Goal: Task Accomplishment & Management: Complete application form

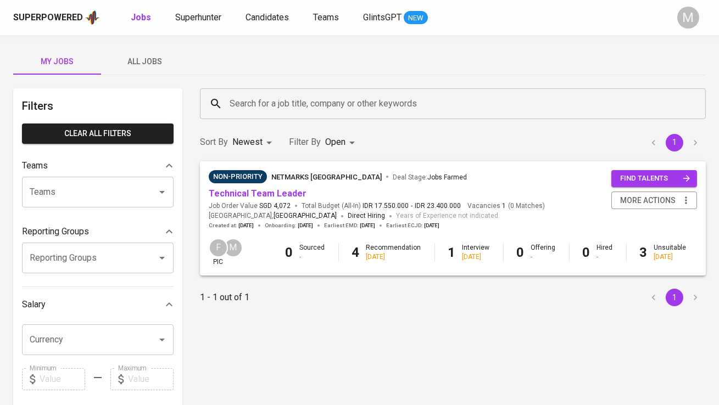
click at [160, 57] on span "All Jobs" at bounding box center [145, 62] width 75 height 14
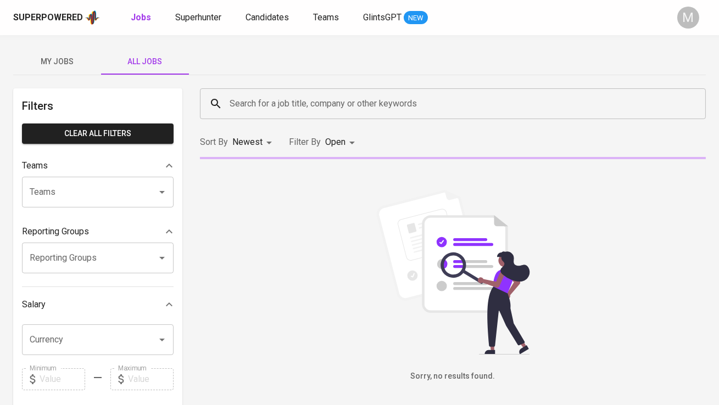
click at [249, 102] on input "Search for a job title, company or other keywords" at bounding box center [455, 103] width 457 height 21
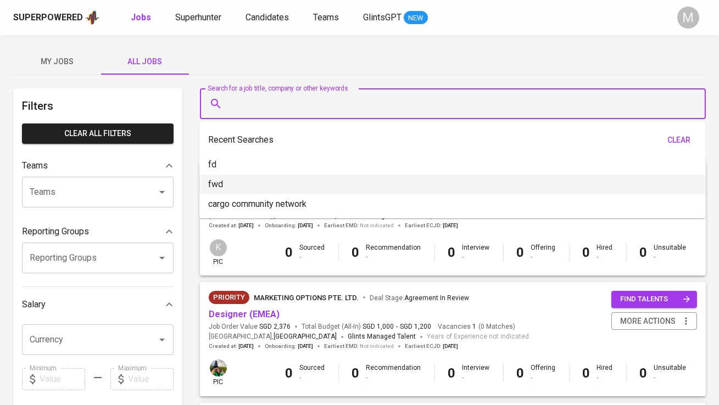
click at [267, 177] on li "fwd" at bounding box center [452, 185] width 506 height 20
type input "fwd"
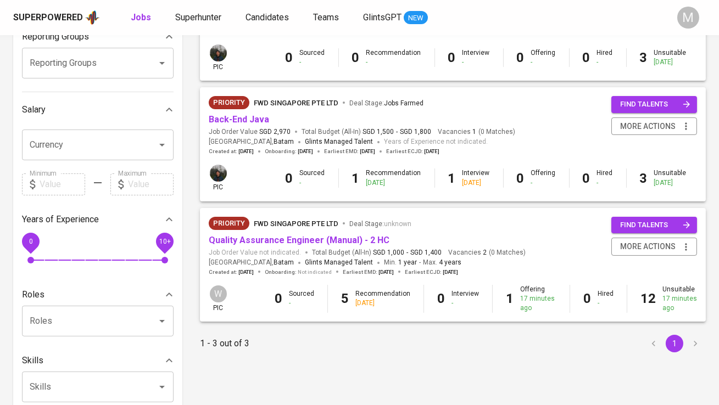
scroll to position [210, 0]
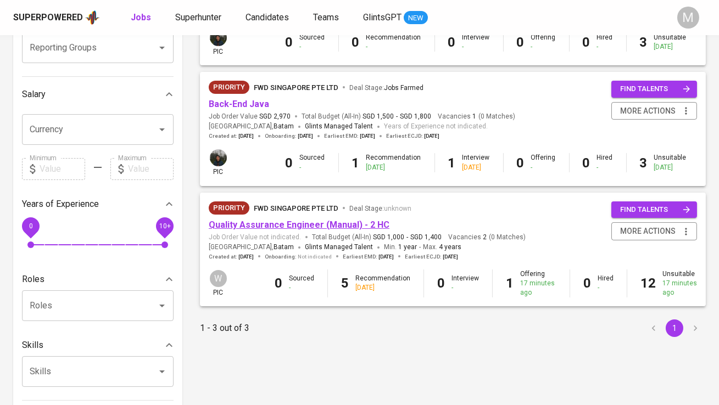
click at [324, 225] on link "Quality Assurance Engineer (Manual) - 2 HC" at bounding box center [299, 225] width 181 height 10
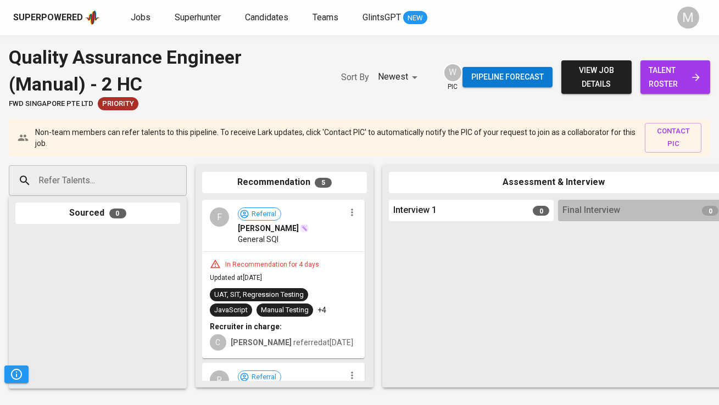
click at [649, 75] on span "talent roster" at bounding box center [675, 77] width 52 height 27
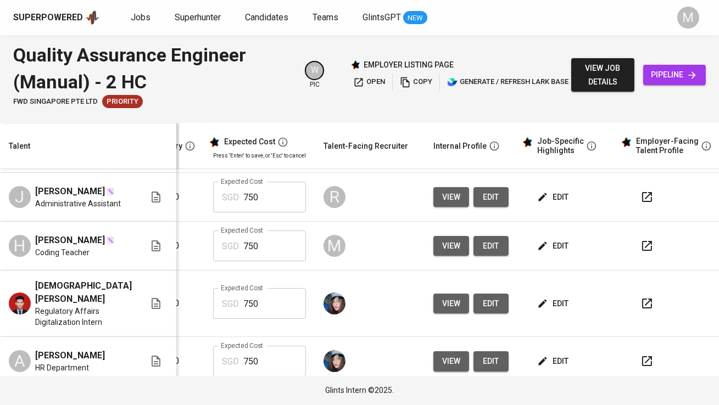
scroll to position [87, 237]
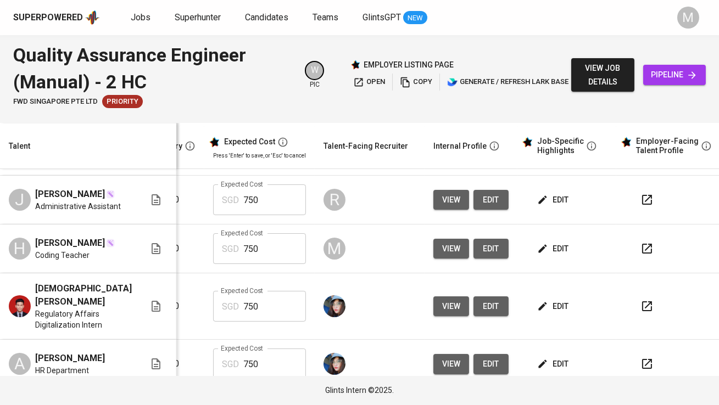
click at [546, 253] on span "edit" at bounding box center [553, 249] width 29 height 14
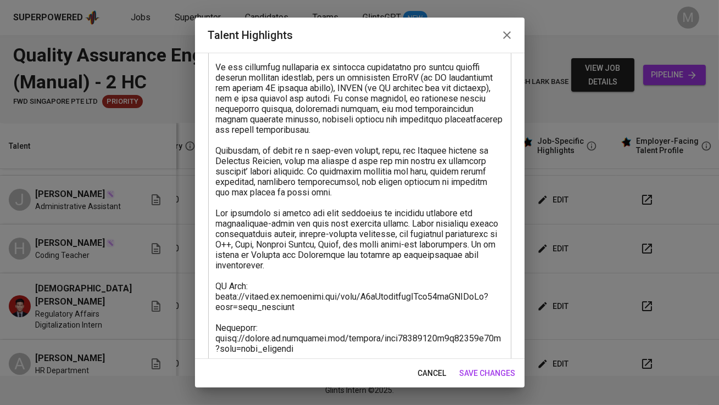
scroll to position [213, 0]
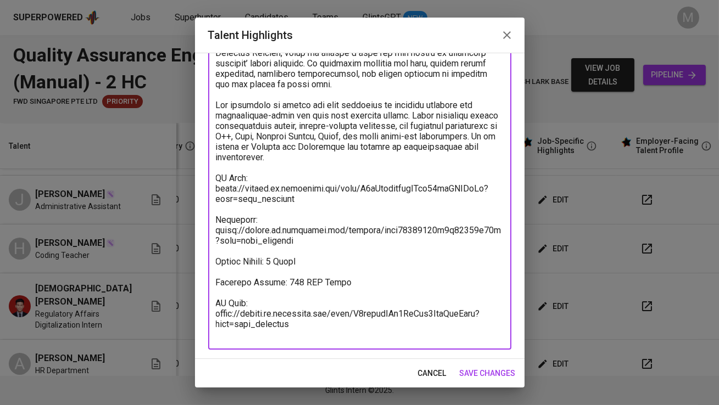
drag, startPoint x: 303, startPoint y: 239, endPoint x: 214, endPoint y: 232, distance: 89.8
click at [214, 232] on div "x Talent Highlights" at bounding box center [359, 126] width 303 height 448
click at [475, 375] on span "save changes" at bounding box center [487, 374] width 56 height 14
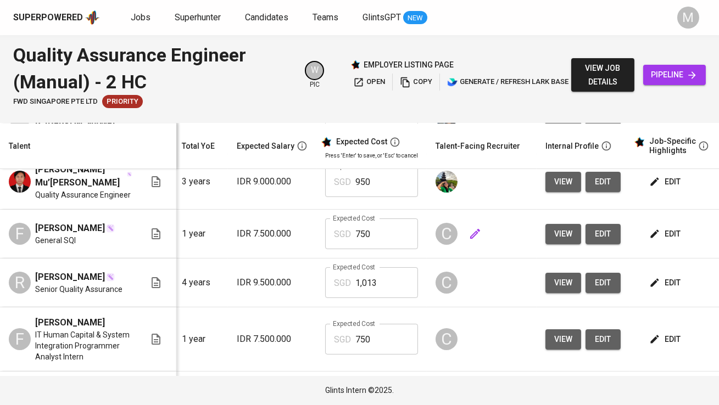
scroll to position [0, 206]
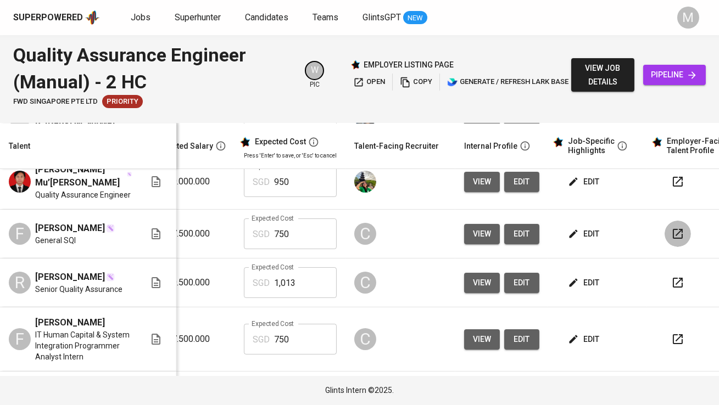
click at [671, 240] on icon "button" at bounding box center [677, 233] width 13 height 13
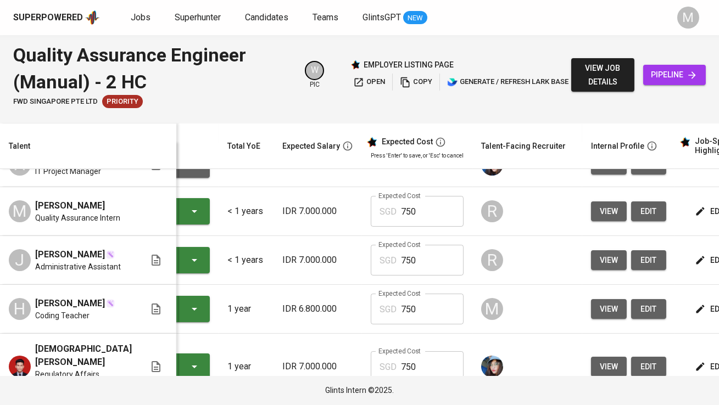
scroll to position [0, 228]
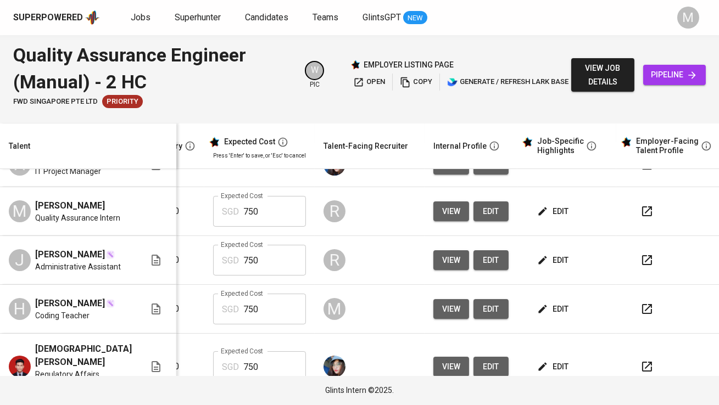
click at [639, 216] on button "button" at bounding box center [646, 211] width 26 height 26
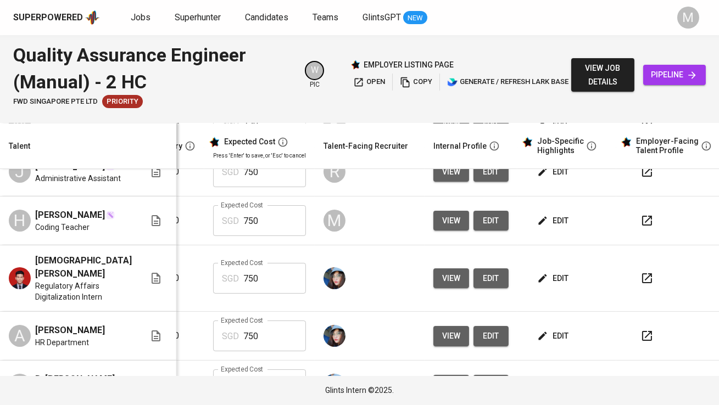
scroll to position [126, 237]
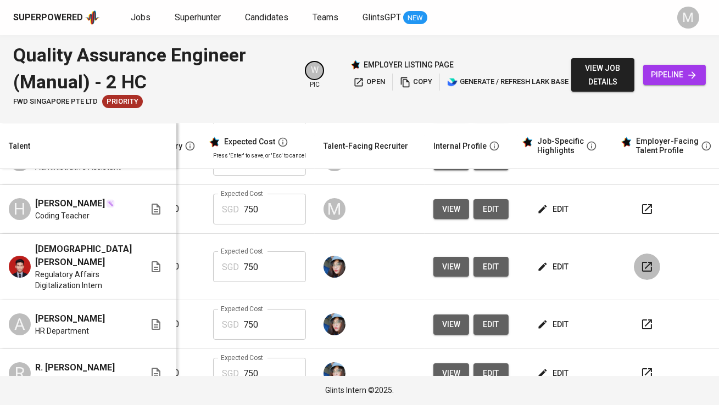
click at [640, 261] on icon "button" at bounding box center [646, 266] width 13 height 13
click at [212, 19] on span "Superhunter" at bounding box center [198, 17] width 46 height 10
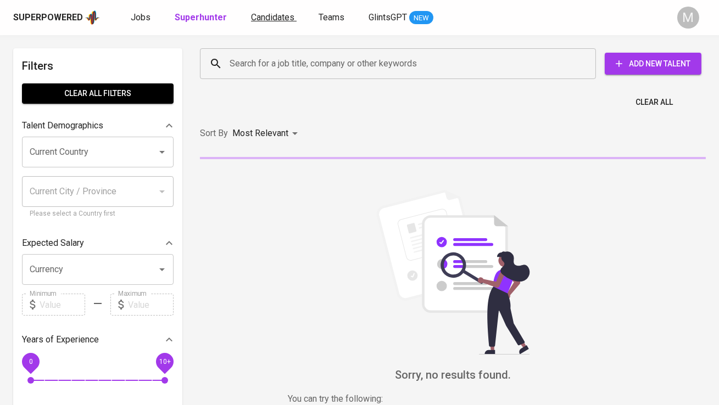
click at [270, 20] on span "Candidates" at bounding box center [272, 17] width 43 height 10
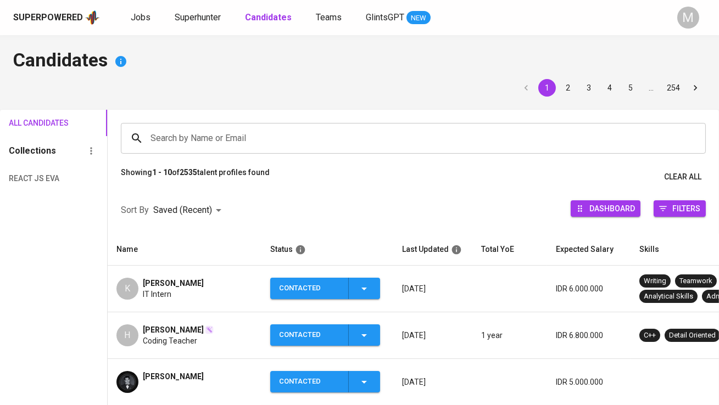
scroll to position [7, 0]
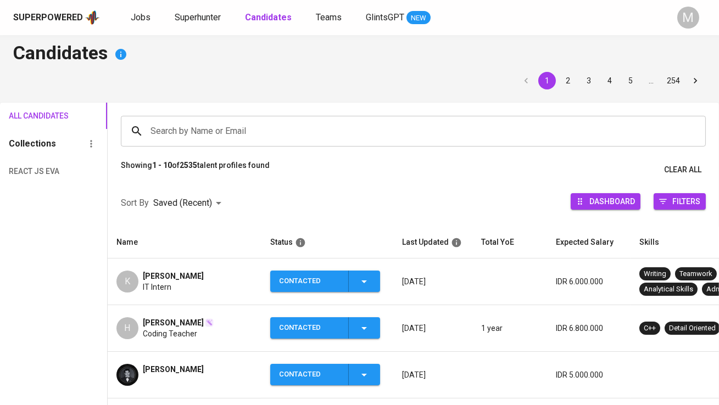
click at [176, 272] on span "[PERSON_NAME]" at bounding box center [173, 276] width 61 height 11
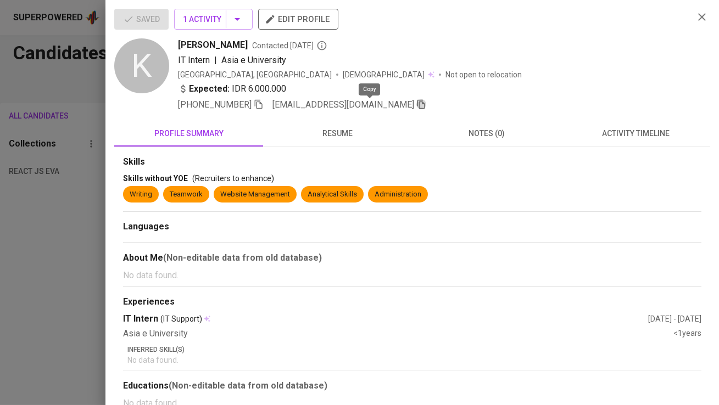
click at [417, 101] on icon "button" at bounding box center [421, 104] width 8 height 9
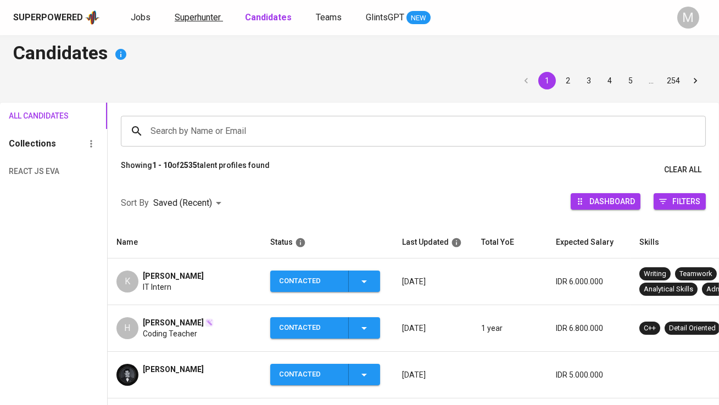
click at [204, 13] on span "Superhunter" at bounding box center [198, 17] width 46 height 10
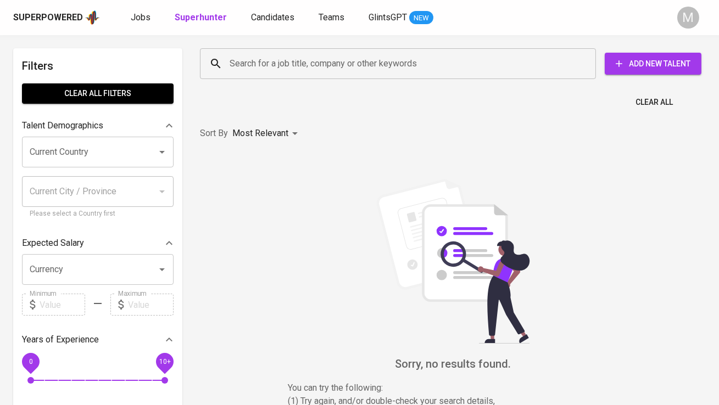
click at [272, 76] on div "Search for a job title, company or other keywords" at bounding box center [398, 63] width 396 height 31
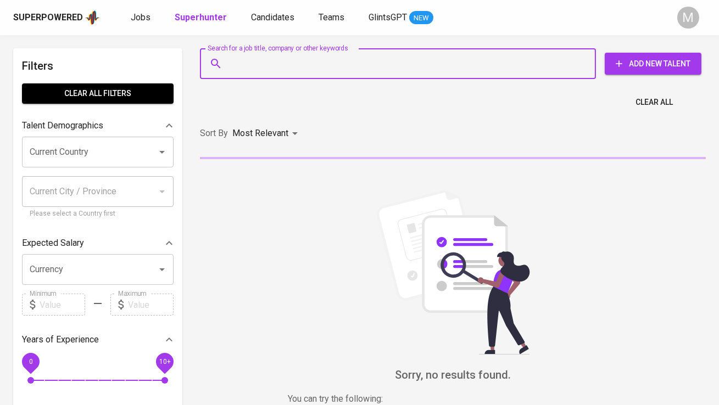
paste input "kvnnaufal@gmail.com"
type input "kvnnaufal@gmail.com"
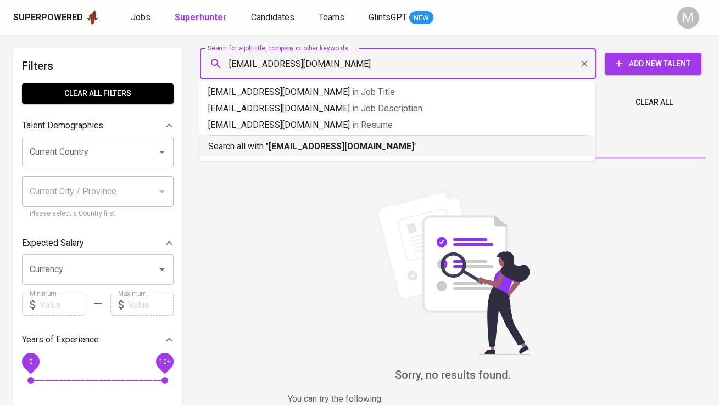
click at [282, 137] on div "Search all with " kvnnaufal@gmail.com "" at bounding box center [397, 144] width 378 height 18
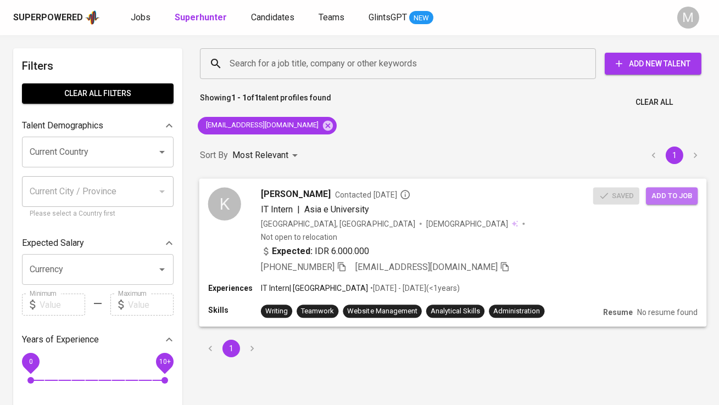
click at [666, 196] on span "Add to job" at bounding box center [671, 195] width 41 height 13
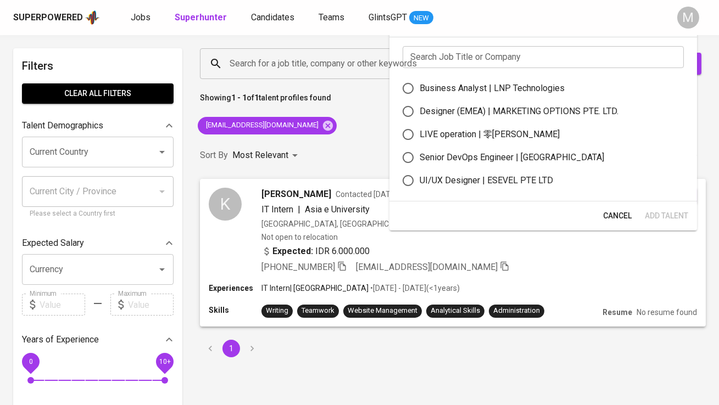
click at [439, 60] on input "text" at bounding box center [542, 57] width 281 height 22
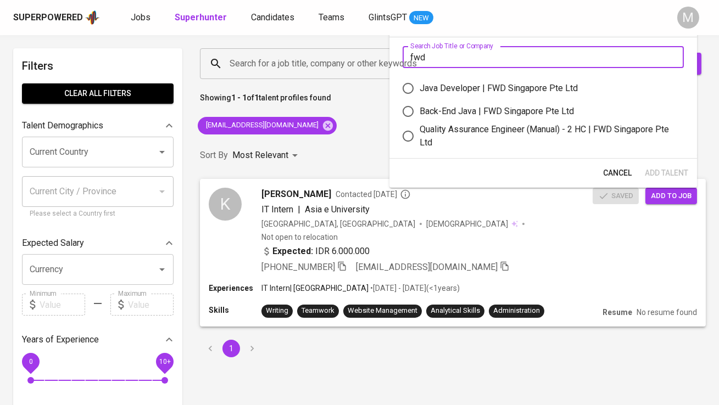
type input "fwd"
click at [472, 129] on div "Quality Assurance Engineer (Manual) - 2 HC | FWD Singapore Pte Ltd" at bounding box center [546, 136] width 255 height 26
click at [419, 129] on input "Quality Assurance Engineer (Manual) - 2 HC | FWD Singapore Pte Ltd" at bounding box center [407, 136] width 23 height 23
radio input "true"
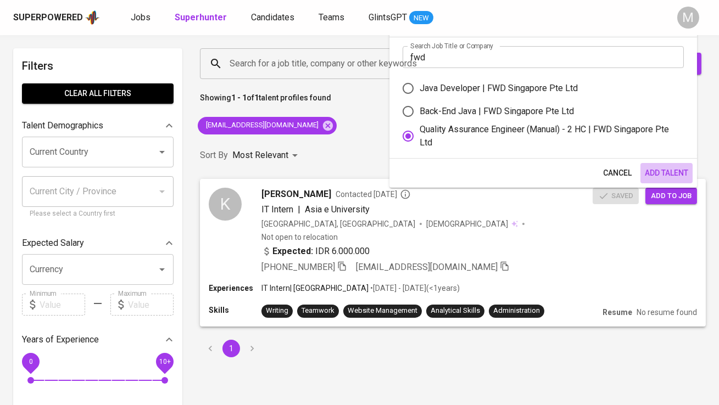
click at [659, 169] on span "Add Talent" at bounding box center [665, 173] width 43 height 14
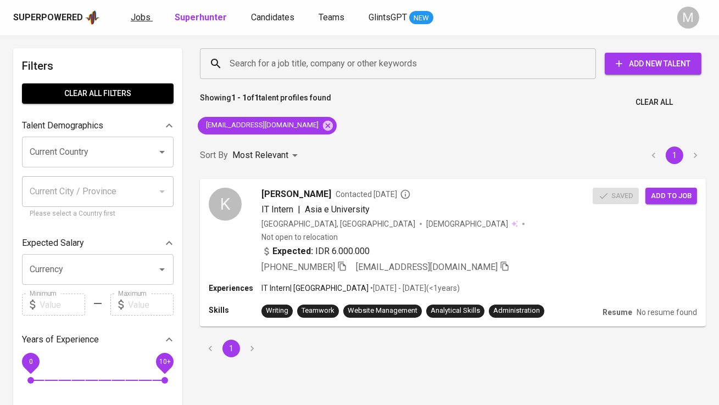
click at [133, 19] on span "Jobs" at bounding box center [141, 17] width 20 height 10
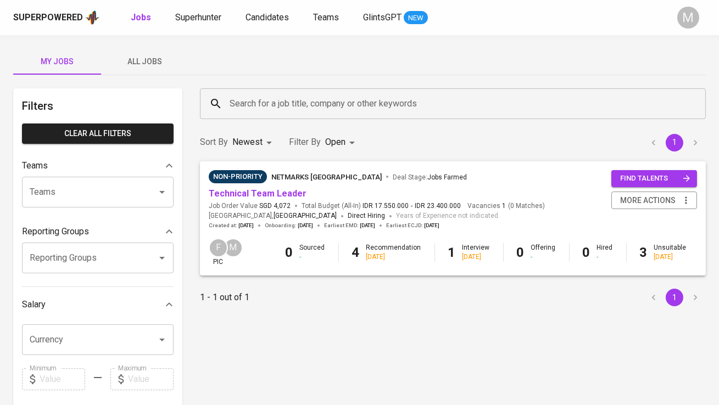
click at [150, 69] on button "All Jobs" at bounding box center [145, 61] width 88 height 26
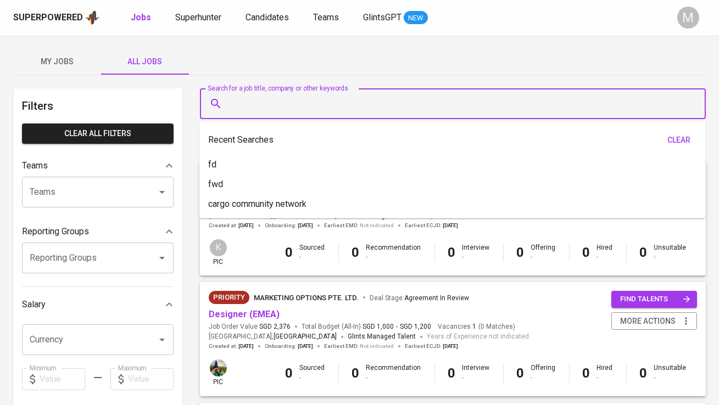
click at [255, 105] on input "Search for a job title, company or other keywords" at bounding box center [455, 103] width 457 height 21
click at [255, 176] on li "fwd" at bounding box center [452, 185] width 506 height 20
type input "fwd"
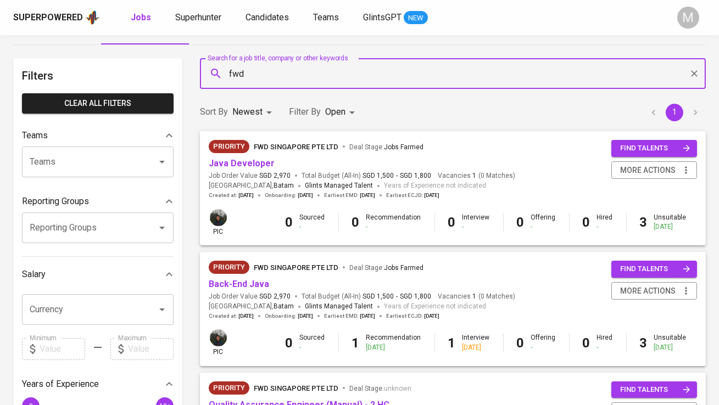
scroll to position [81, 0]
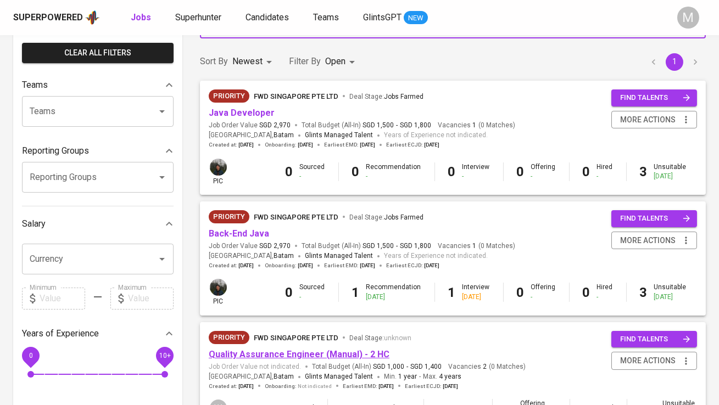
click at [251, 351] on link "Quality Assurance Engineer (Manual) - 2 HC" at bounding box center [299, 354] width 181 height 10
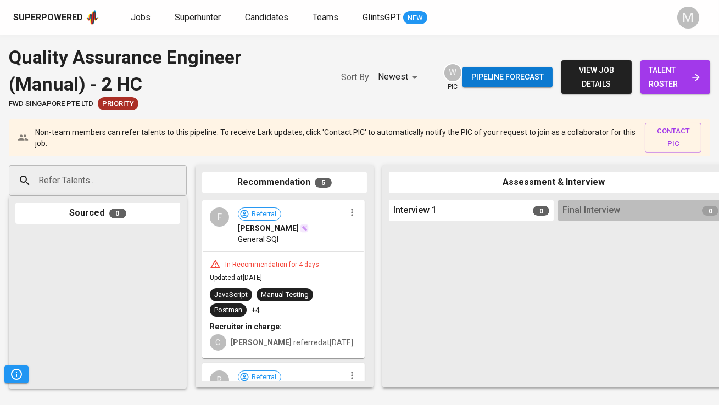
click at [686, 70] on span "talent roster" at bounding box center [675, 77] width 52 height 27
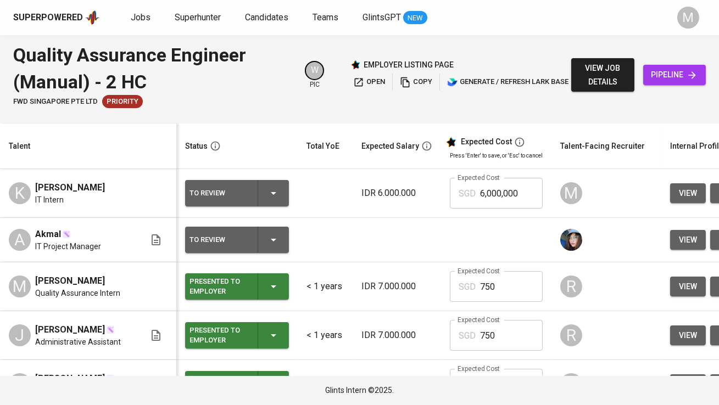
click at [150, 18] on div "Jobs Superhunter Candidates Teams GlintsGPT NEW" at bounding box center [279, 18] width 296 height 14
click at [149, 18] on link "Jobs" at bounding box center [142, 18] width 22 height 14
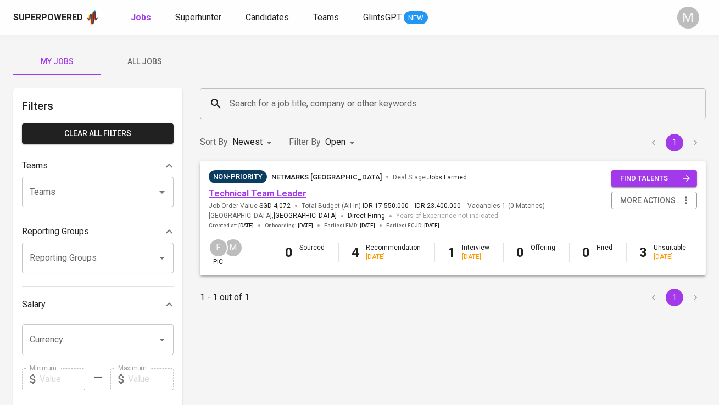
click at [255, 196] on link "Technical Team Leader" at bounding box center [258, 193] width 98 height 10
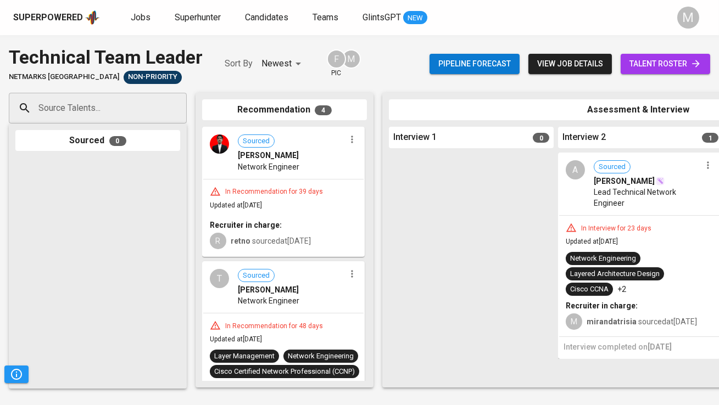
click at [662, 59] on span "talent roster" at bounding box center [665, 64] width 72 height 14
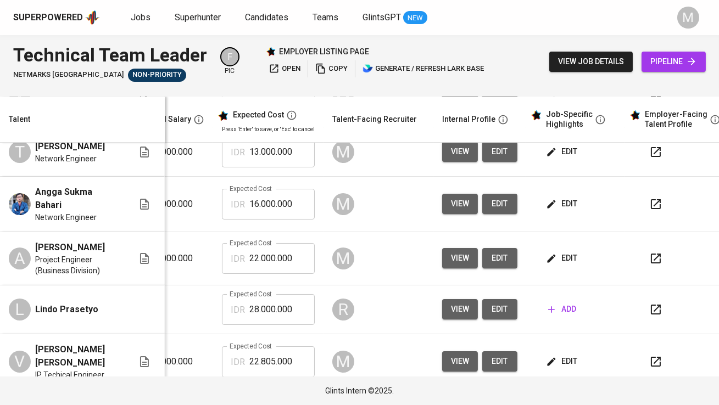
scroll to position [0, 217]
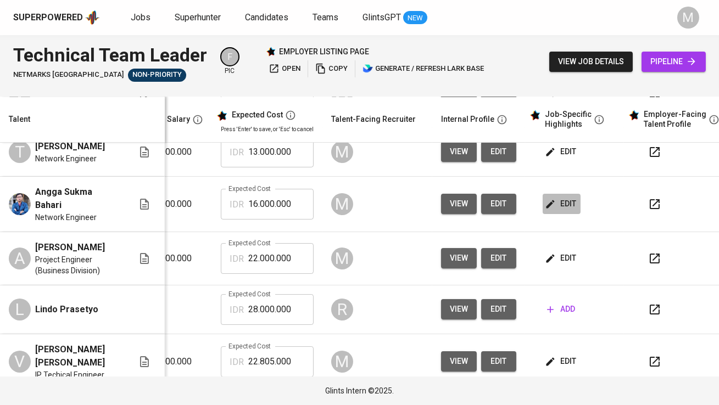
click at [567, 204] on span "edit" at bounding box center [561, 204] width 29 height 14
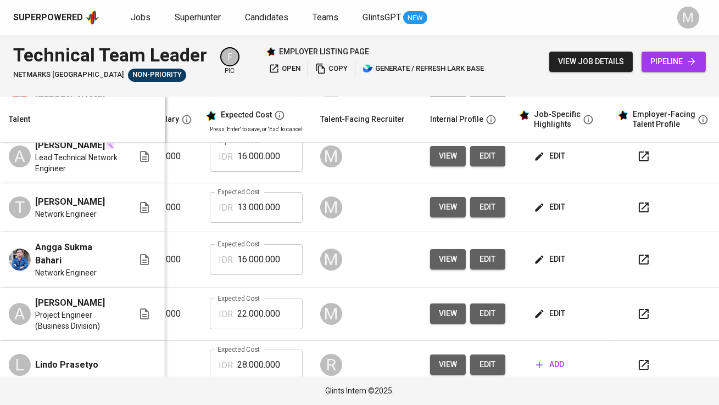
scroll to position [61, 233]
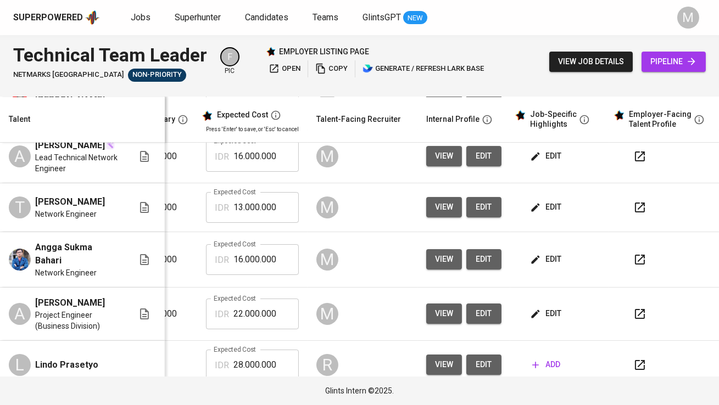
click at [633, 253] on icon "button" at bounding box center [639, 259] width 13 height 13
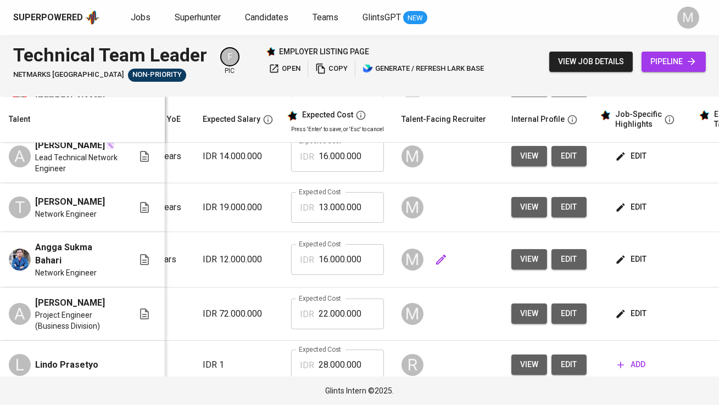
scroll to position [0, 0]
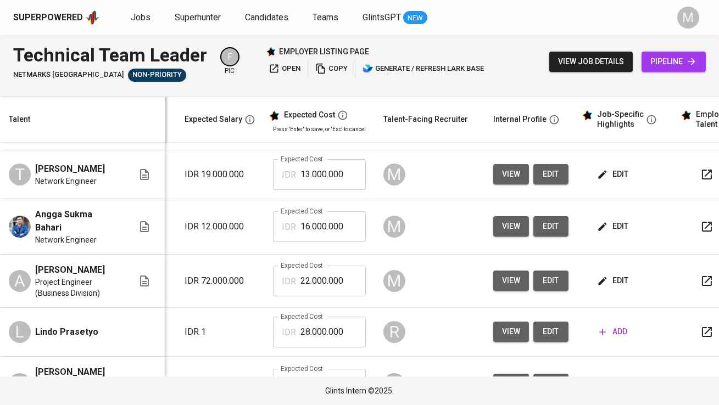
scroll to position [0, 173]
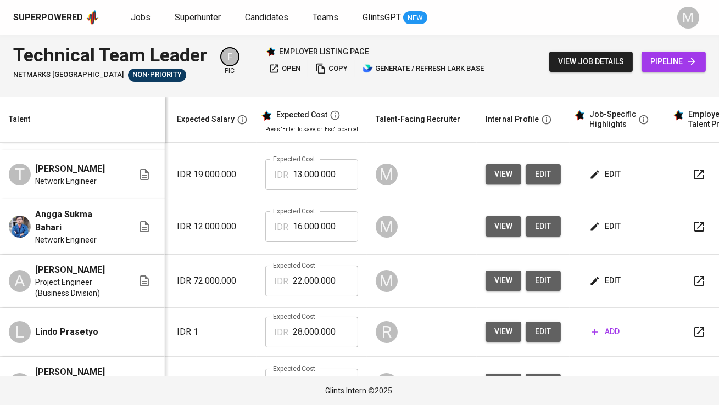
click at [603, 274] on span "edit" at bounding box center [605, 281] width 29 height 14
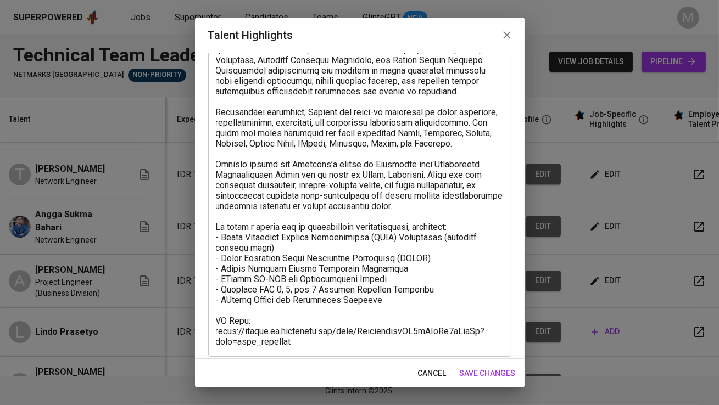
scroll to position [140, 0]
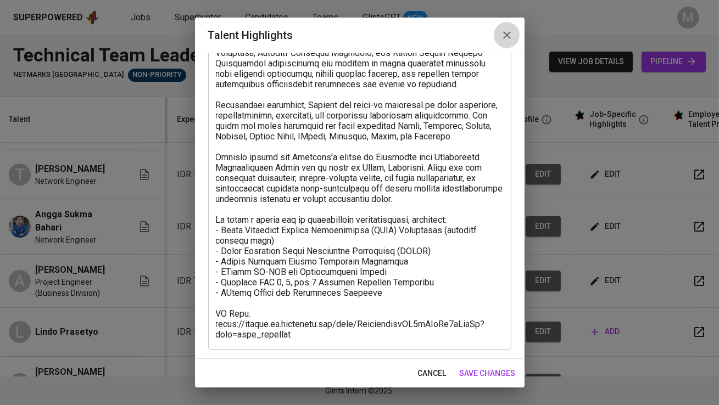
click at [509, 35] on icon "button" at bounding box center [506, 35] width 13 height 13
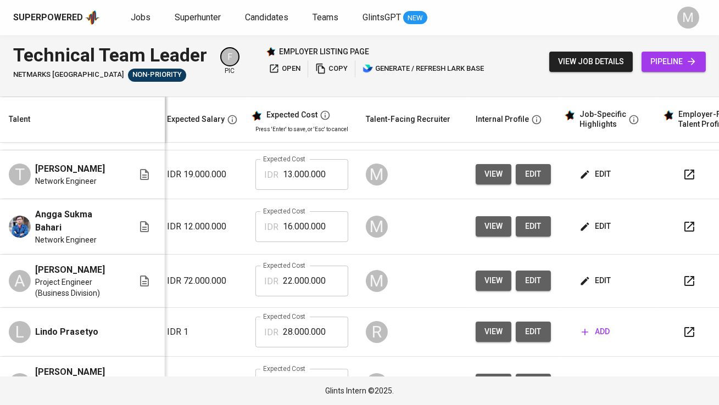
scroll to position [0, 217]
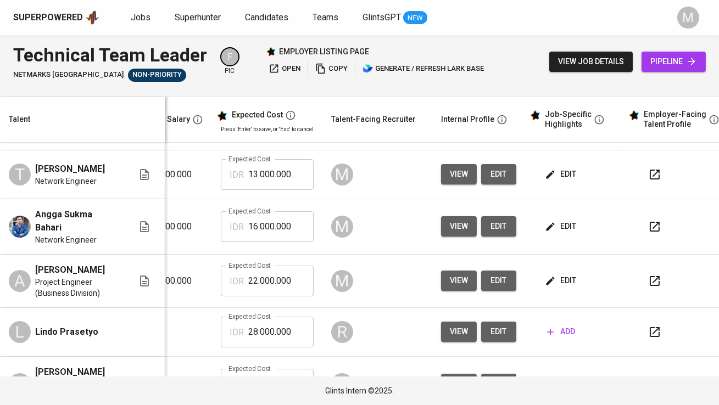
click at [658, 274] on button "button" at bounding box center [654, 281] width 26 height 26
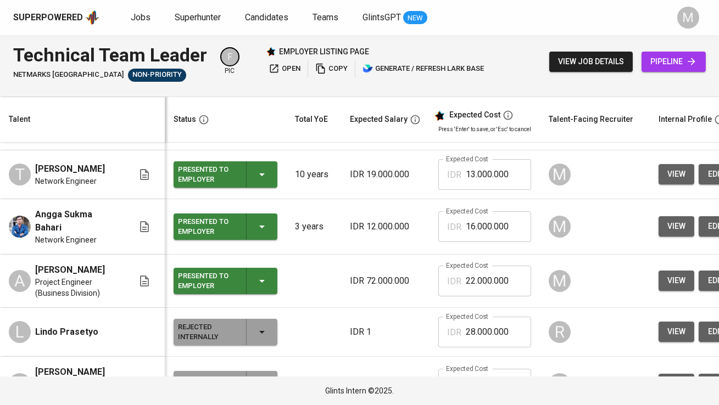
click at [222, 273] on div "Presented to Employer" at bounding box center [207, 281] width 59 height 24
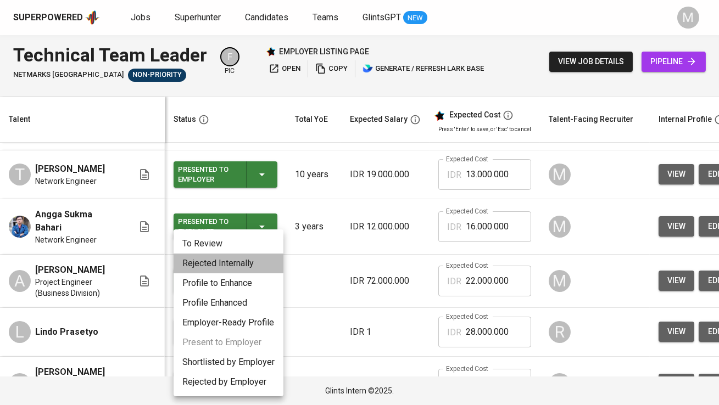
click at [226, 260] on li "Rejected Internally" at bounding box center [228, 264] width 110 height 20
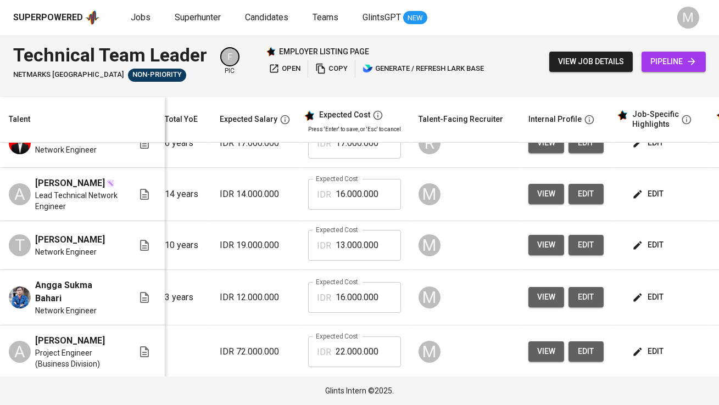
scroll to position [0, 203]
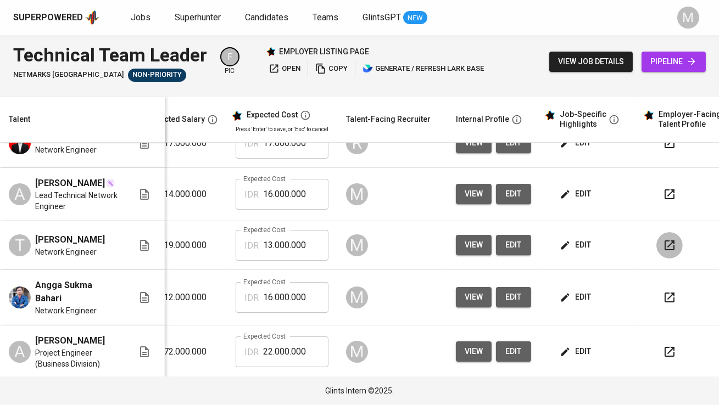
click at [676, 243] on button "button" at bounding box center [669, 245] width 26 height 26
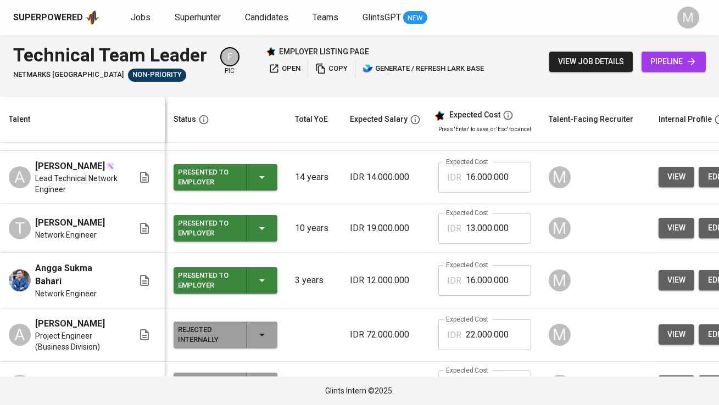
scroll to position [0, 0]
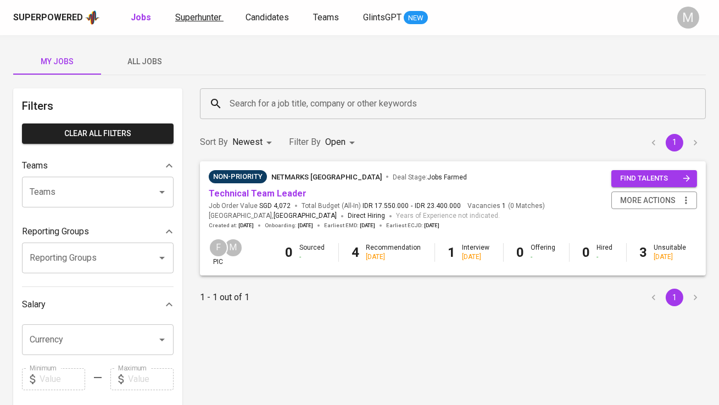
click at [197, 23] on link "Superhunter" at bounding box center [199, 18] width 48 height 14
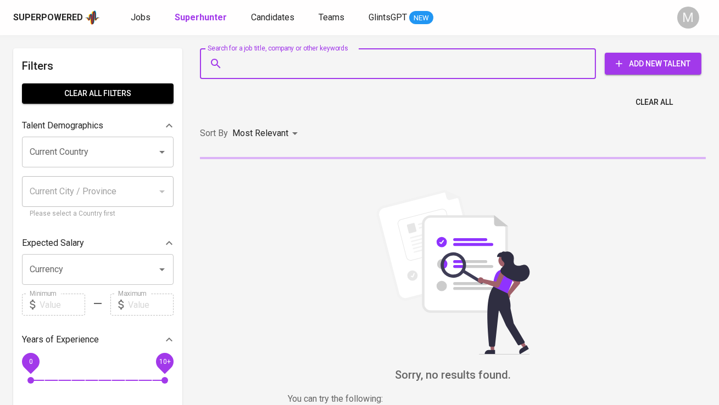
click at [252, 59] on input "Search for a job title, company or other keywords" at bounding box center [400, 63] width 347 height 21
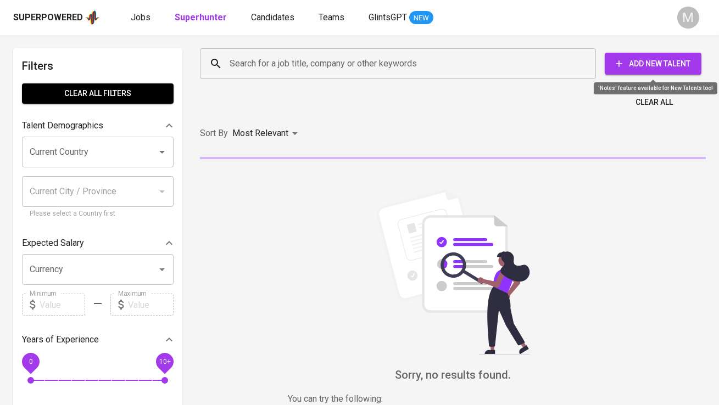
click at [646, 68] on span "Add New Talent" at bounding box center [652, 64] width 79 height 14
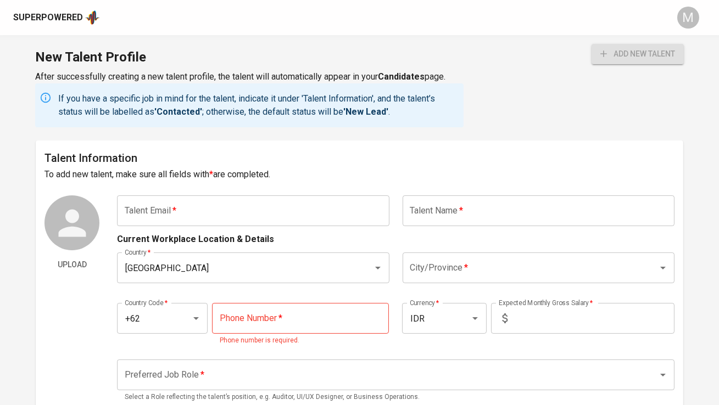
click at [256, 187] on div "Talent Information To add new talent, make sure all fields with * are completed…" at bounding box center [359, 409] width 647 height 537
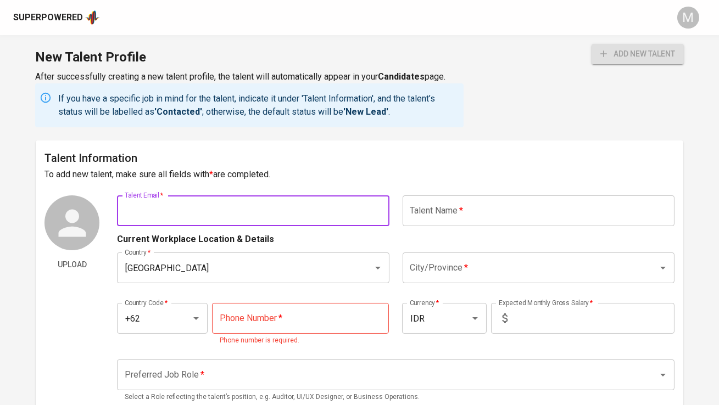
click at [248, 206] on input "text" at bounding box center [253, 210] width 272 height 31
paste input "rilla.asmadhani@gmail.com"
type input "rilla.asmadhani@gmail.com"
click at [438, 222] on input "text" at bounding box center [538, 210] width 272 height 31
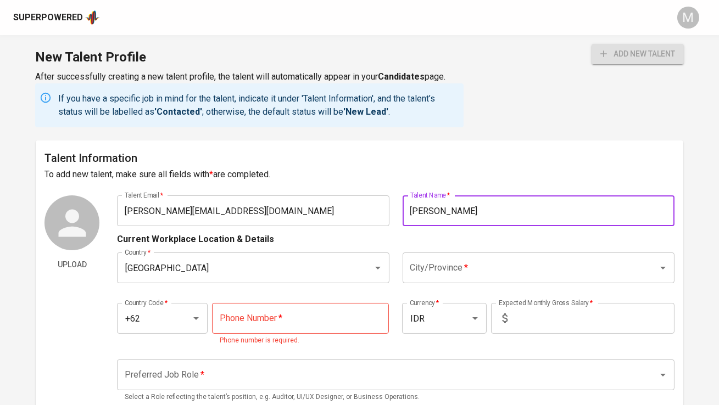
type input "Rilla Asmadhani"
click at [438, 268] on input "City/Province   *" at bounding box center [522, 267] width 231 height 21
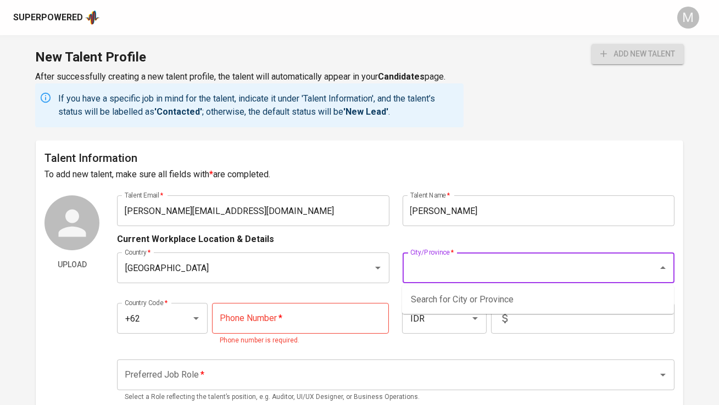
click at [482, 267] on input "City/Province   *" at bounding box center [522, 267] width 231 height 21
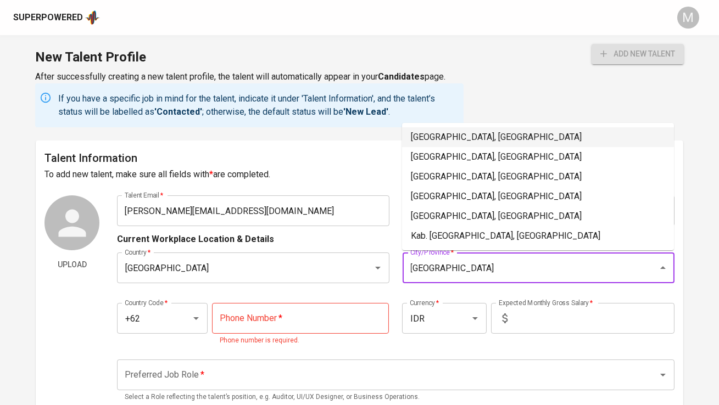
click at [489, 132] on li "Jakarta Selatan, DKI Jakarta" at bounding box center [538, 137] width 272 height 20
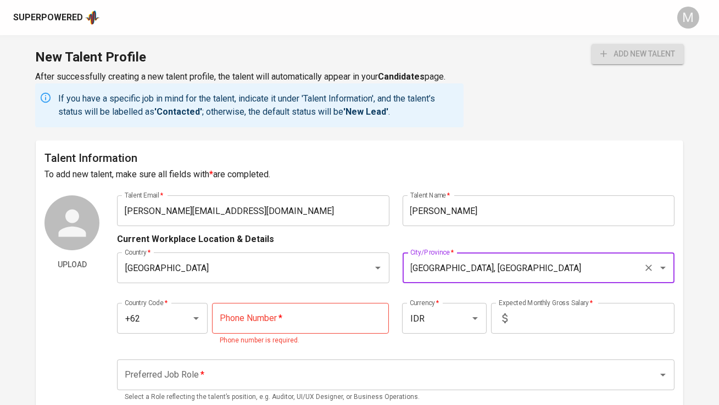
type input "Jakarta Selatan, DKI Jakarta"
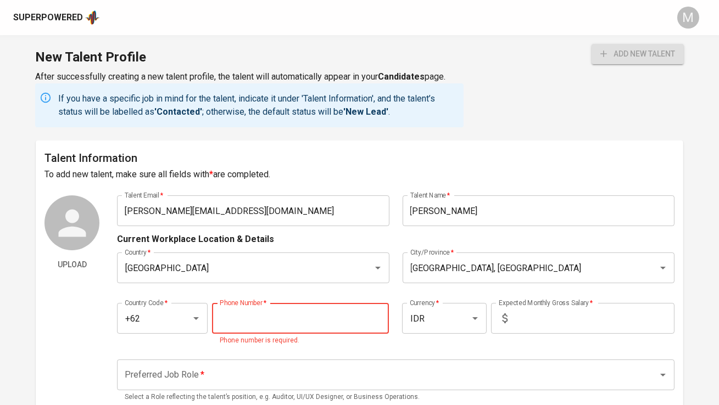
click at [244, 321] on input "tel" at bounding box center [300, 318] width 177 height 31
paste input "822-1338-3838"
type input "822-1338-3838"
click at [549, 308] on input "text" at bounding box center [593, 318] width 162 height 31
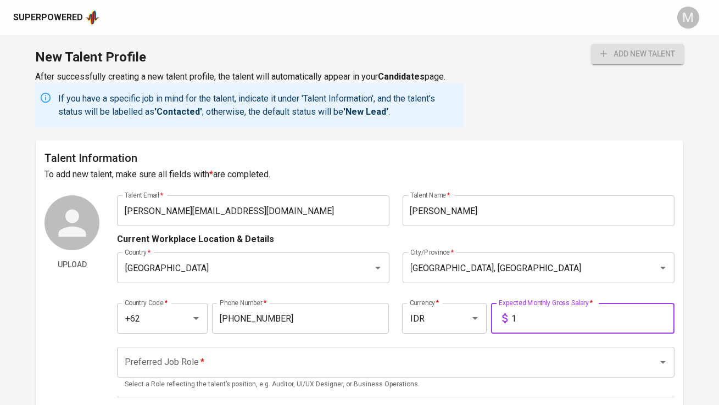
type input "1"
click at [439, 357] on input "Preferred Job Role   *" at bounding box center [380, 362] width 516 height 21
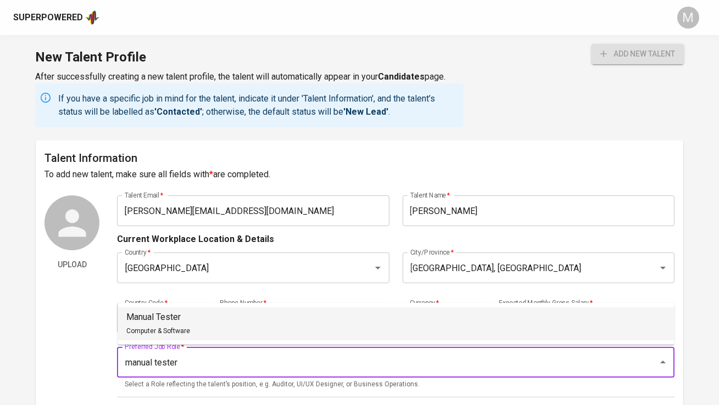
click at [408, 323] on li "Manual Tester Computer & Software" at bounding box center [395, 323] width 557 height 33
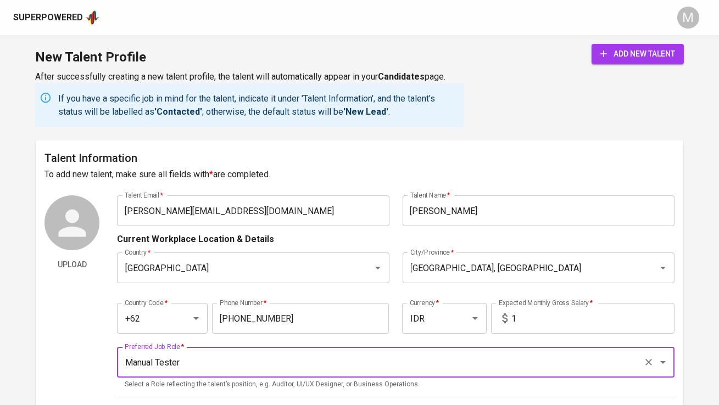
type input "Manual Tester"
click at [615, 54] on span "add new talent" at bounding box center [637, 54] width 75 height 14
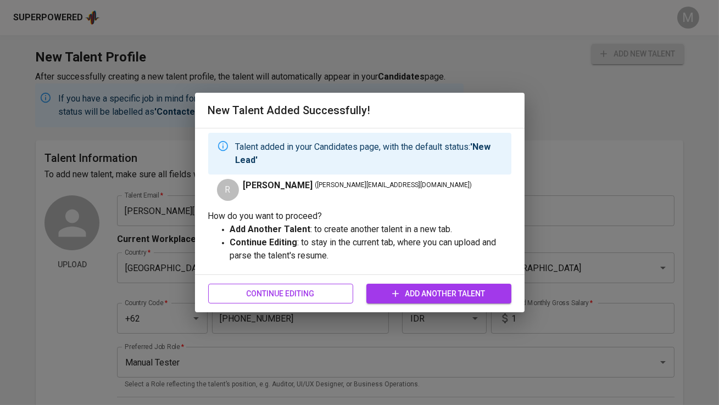
click at [282, 298] on span "Continue Editing" at bounding box center [280, 294] width 127 height 14
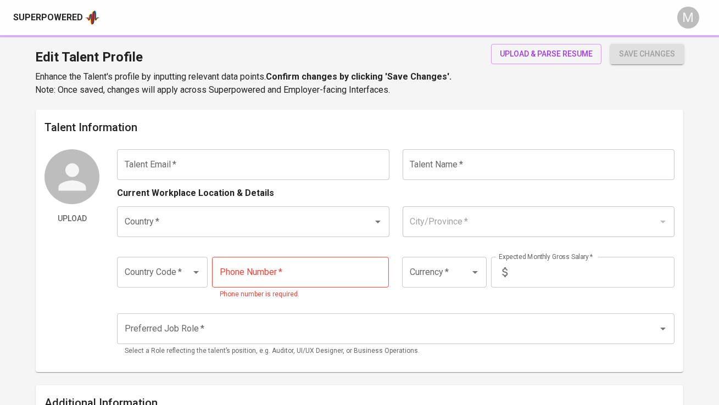
type input "rilla.asmadhani@gmail.com"
type input "Rilla Asmadhani"
type input "Indonesia"
type input "Jakarta Selatan, DKI Jakarta"
type input "+62"
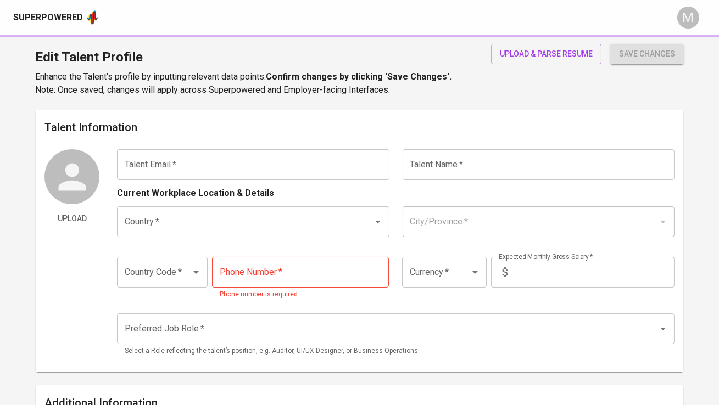
type input "822-1338-3838"
type input "IDR"
type input "Manual Tester"
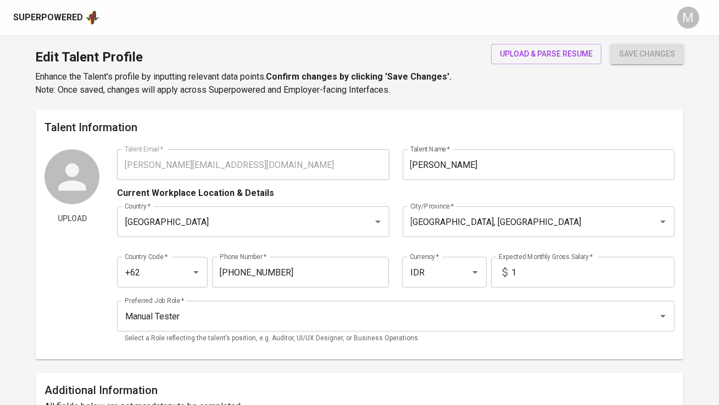
click at [52, 13] on div "Superpowered" at bounding box center [48, 18] width 70 height 13
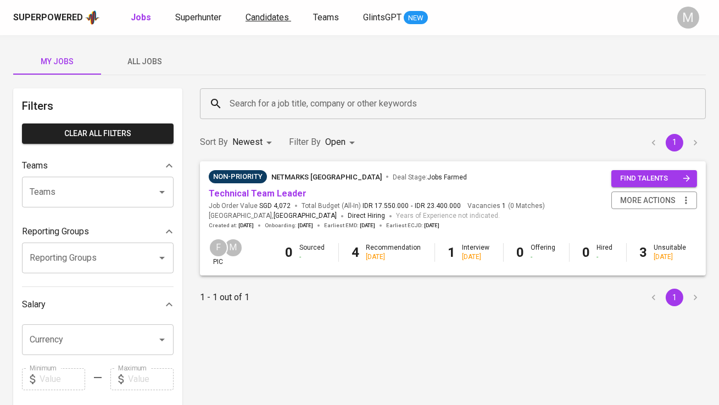
click at [264, 18] on span "Candidates" at bounding box center [266, 17] width 43 height 10
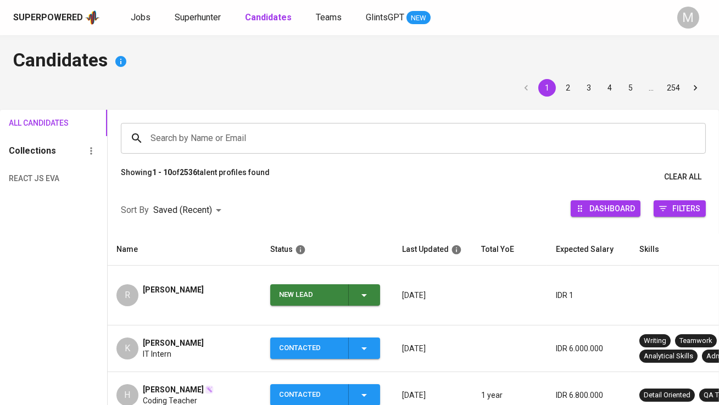
click at [318, 296] on div "New Lead" at bounding box center [309, 294] width 60 height 21
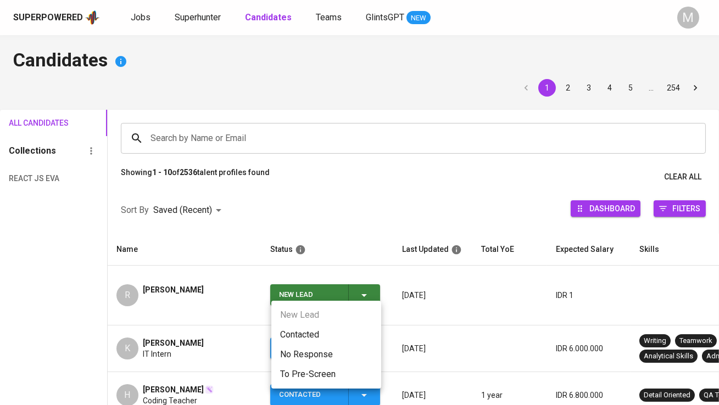
click at [324, 330] on li "Contacted" at bounding box center [326, 335] width 110 height 20
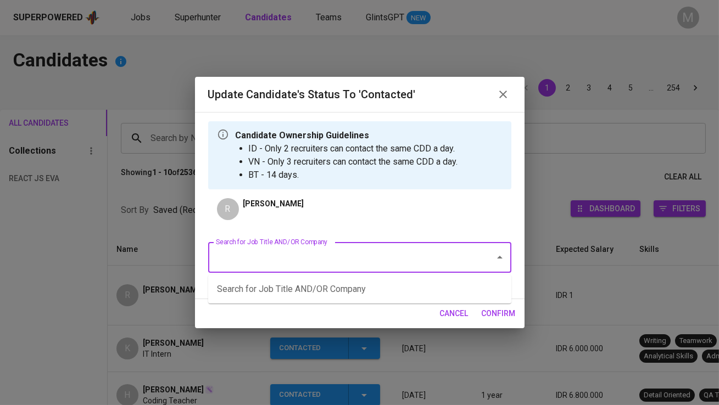
click at [303, 254] on input "Search for Job Title AND/OR Company" at bounding box center [344, 257] width 262 height 21
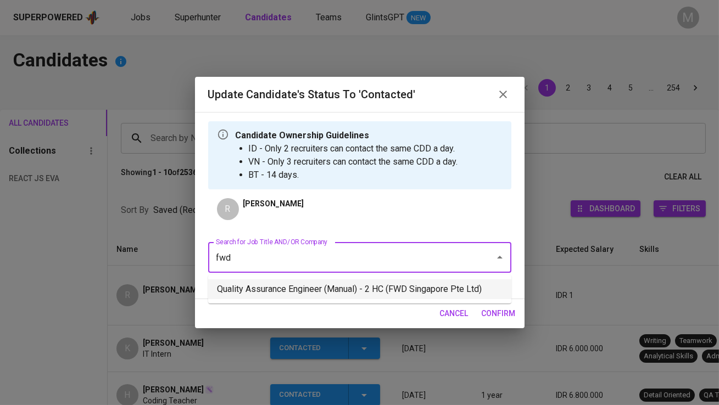
click at [321, 296] on li "Quality Assurance Engineer (Manual) - 2 HC (FWD Singapore Pte Ltd)" at bounding box center [359, 289] width 303 height 20
type input "fwd"
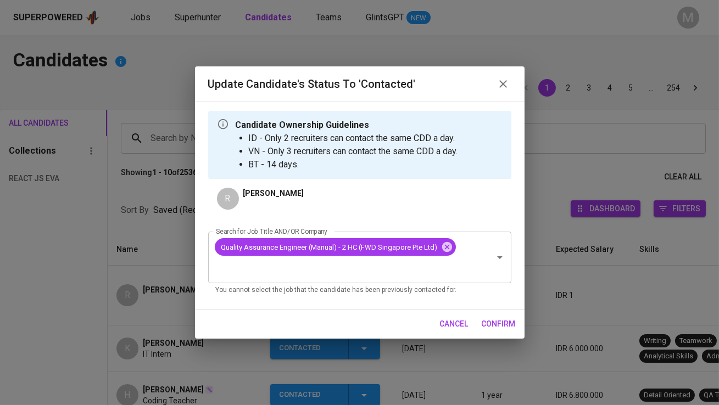
click at [504, 322] on span "confirm" at bounding box center [498, 324] width 34 height 14
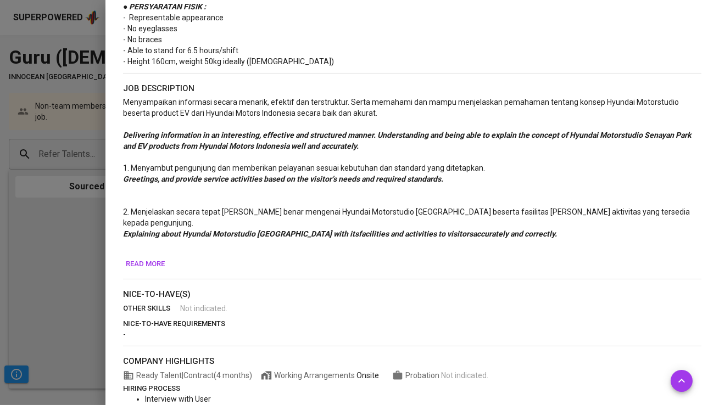
scroll to position [527, 0]
click at [153, 262] on span "Read more" at bounding box center [145, 263] width 39 height 13
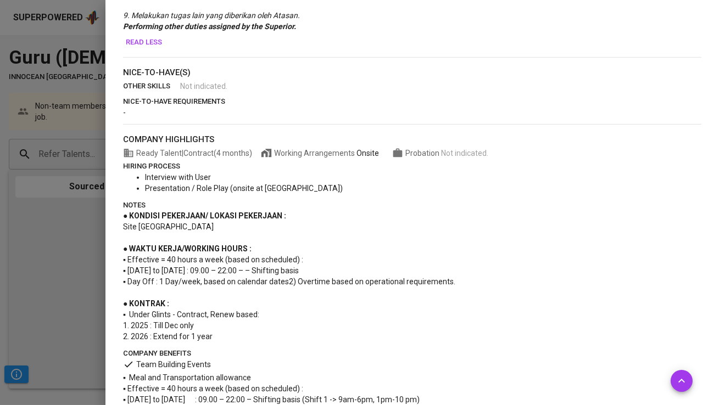
scroll to position [1082, 0]
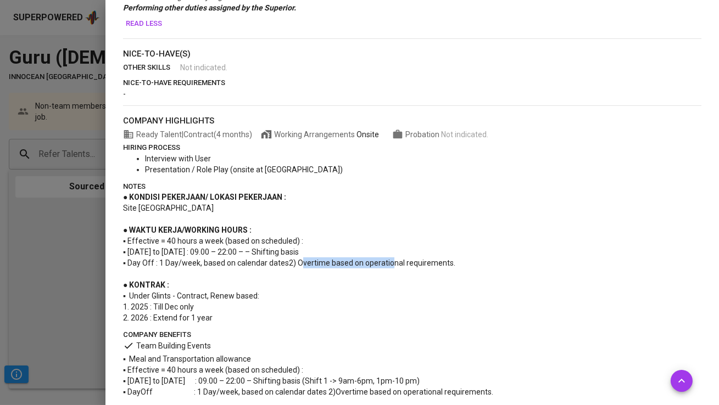
drag, startPoint x: 390, startPoint y: 254, endPoint x: 301, endPoint y: 249, distance: 89.1
click at [301, 259] on span "▪ Day Off : 1 Day/week, based on calendar dates2) Overtime based on operational…" at bounding box center [289, 263] width 332 height 9
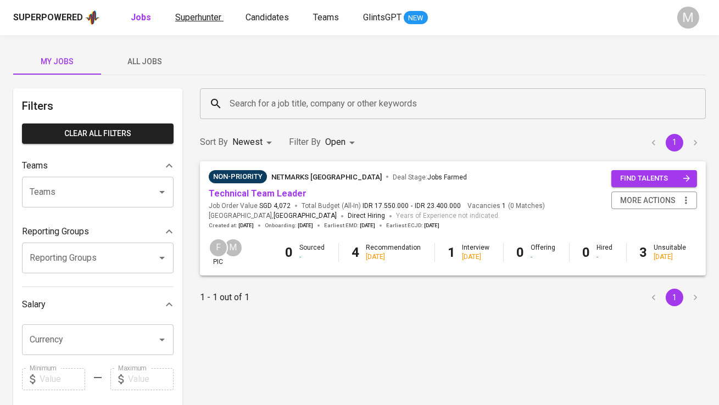
click at [194, 16] on span "Superhunter" at bounding box center [198, 17] width 46 height 10
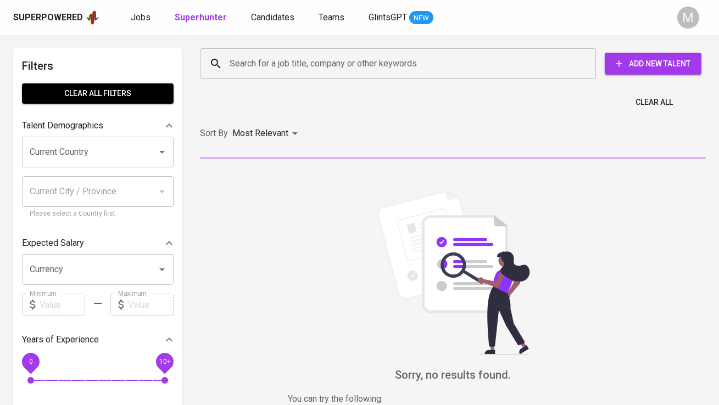
click at [280, 76] on div "Search for a job title, company or other keywords" at bounding box center [398, 63] width 396 height 31
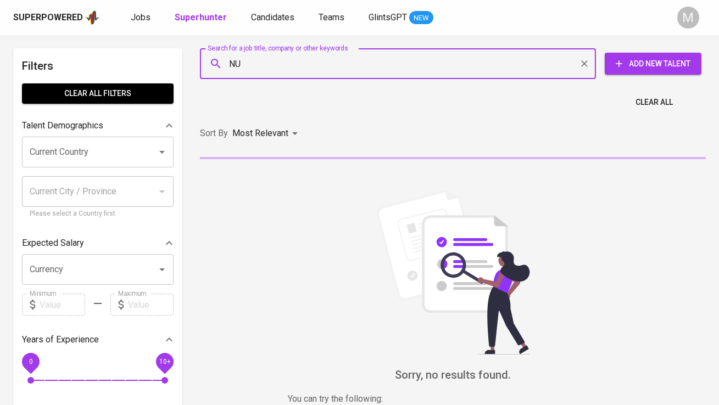
type input "NUS"
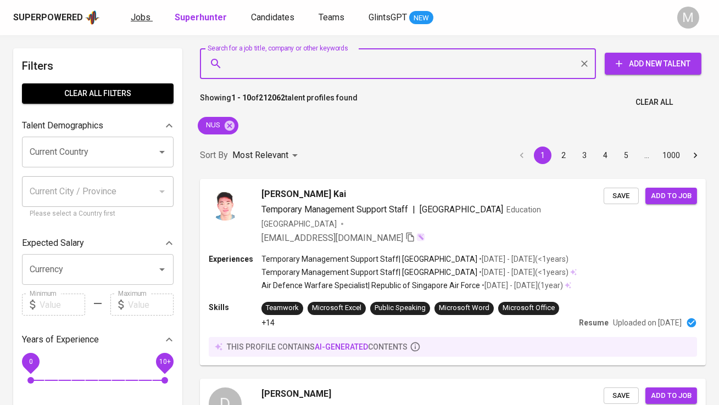
click at [136, 16] on span "Jobs" at bounding box center [141, 17] width 20 height 10
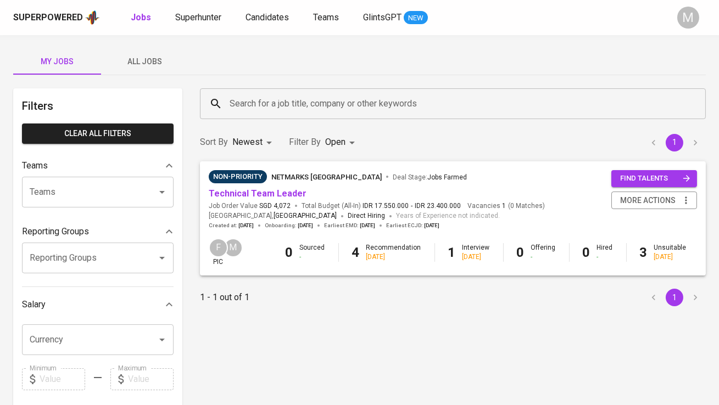
click at [142, 57] on span "All Jobs" at bounding box center [145, 62] width 75 height 14
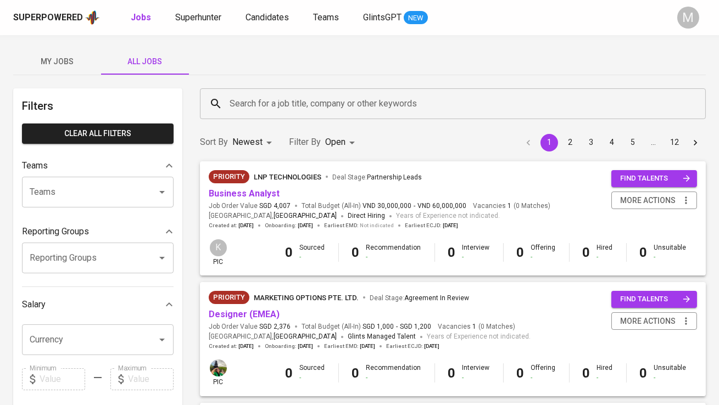
click at [257, 96] on input "Search for a job title, company or other keywords" at bounding box center [455, 103] width 457 height 21
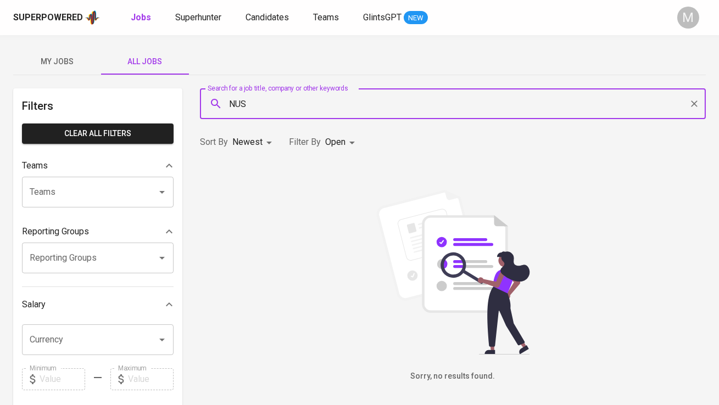
click at [312, 105] on input "NUS" at bounding box center [455, 103] width 457 height 21
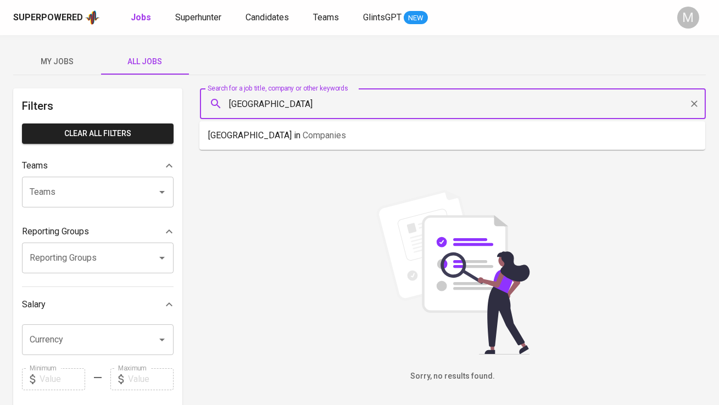
type input "National University of Singapore"
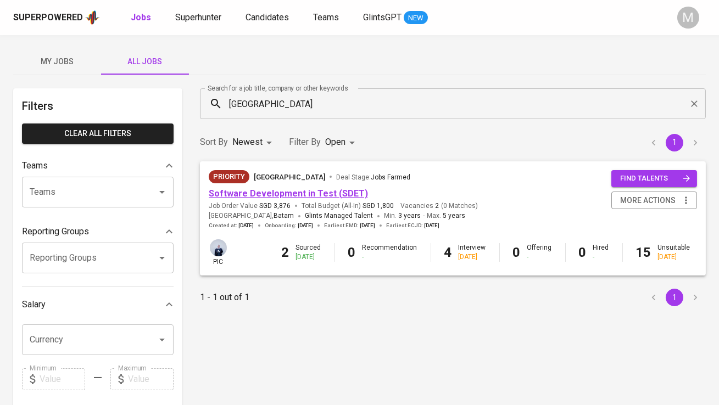
click at [296, 195] on link "Software Development in Test (SDET)" at bounding box center [288, 193] width 159 height 10
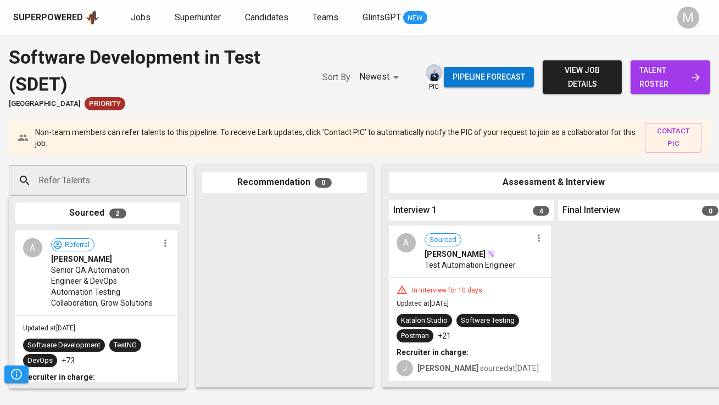
click at [571, 75] on span "view job details" at bounding box center [582, 77] width 62 height 27
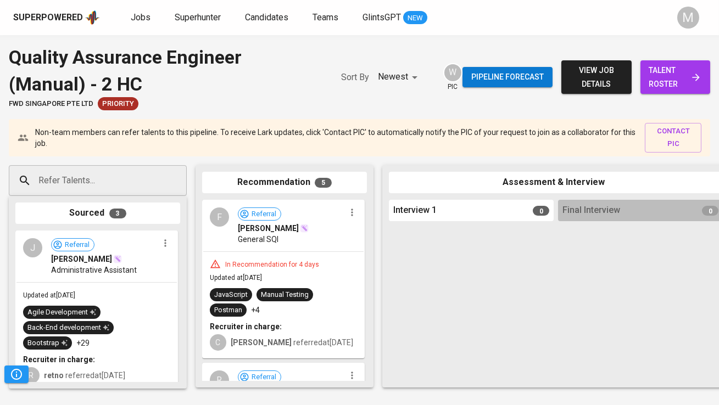
click at [670, 82] on span "talent roster" at bounding box center [675, 77] width 52 height 27
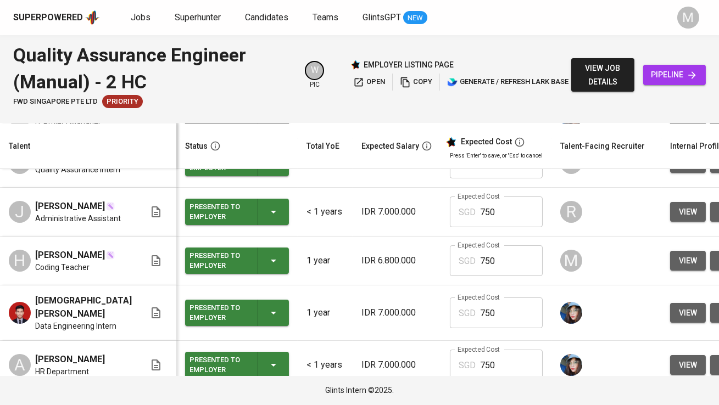
scroll to position [141, 0]
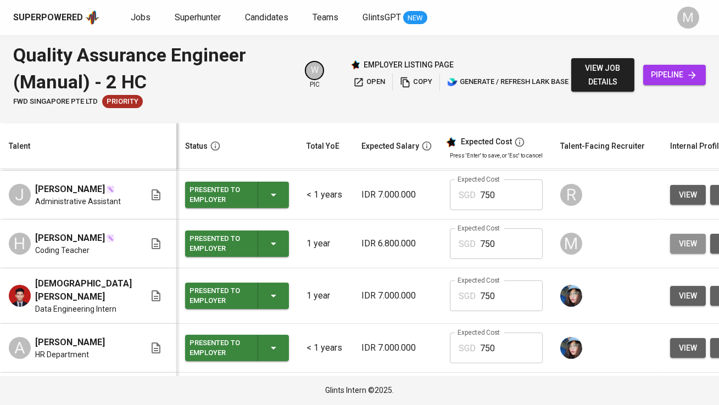
click at [670, 248] on button "view" at bounding box center [688, 244] width 36 height 20
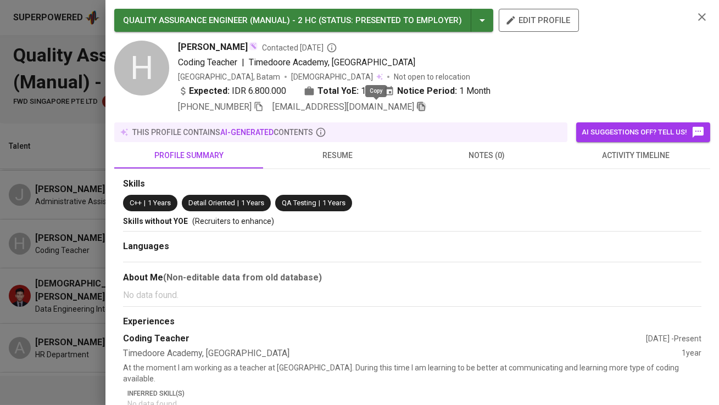
click at [416, 109] on icon "button" at bounding box center [421, 107] width 10 height 10
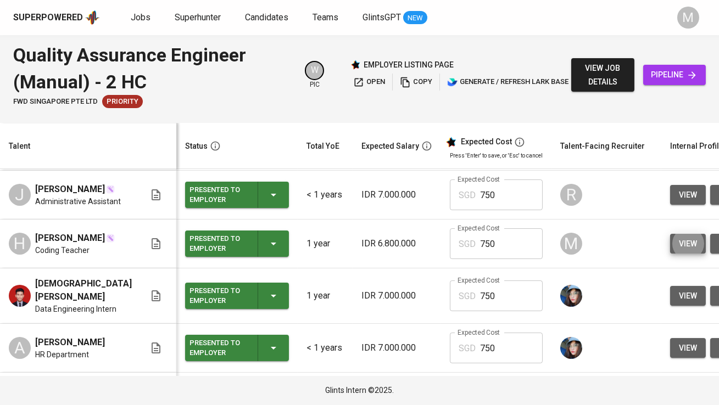
click at [676, 75] on span "pipeline" at bounding box center [674, 75] width 45 height 14
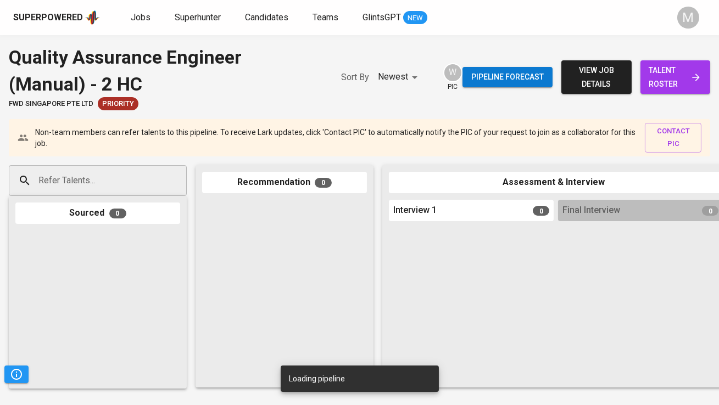
click at [80, 177] on input "Refer Talents..." at bounding box center [93, 180] width 115 height 21
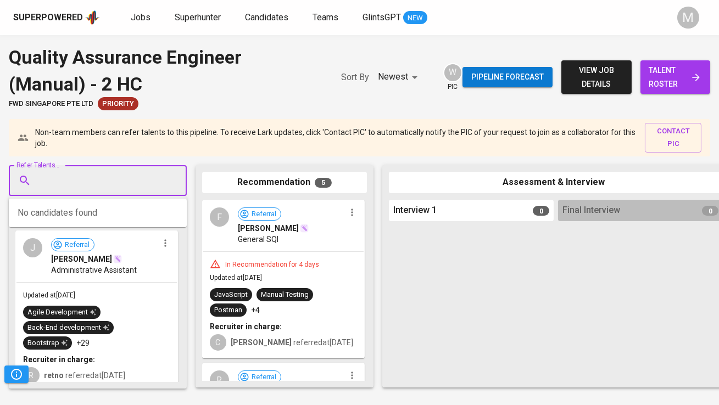
paste input "[EMAIL_ADDRESS][DOMAIN_NAME]"
type input "[EMAIL_ADDRESS][DOMAIN_NAME]"
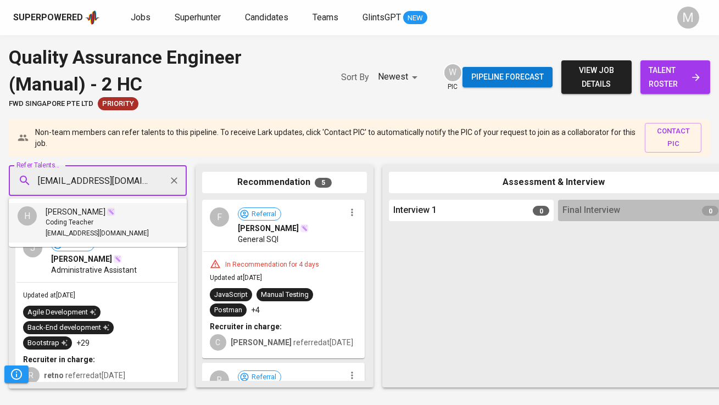
click at [114, 205] on li "[PERSON_NAME] Coding Teacher [EMAIL_ADDRESS][DOMAIN_NAME]" at bounding box center [98, 223] width 178 height 40
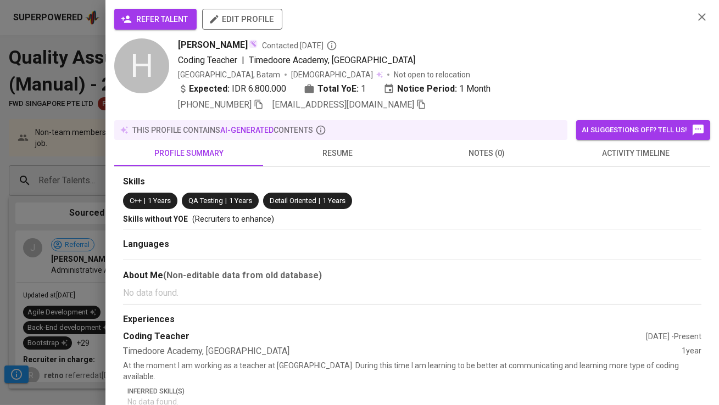
click at [162, 26] on span "refer talent" at bounding box center [155, 20] width 65 height 14
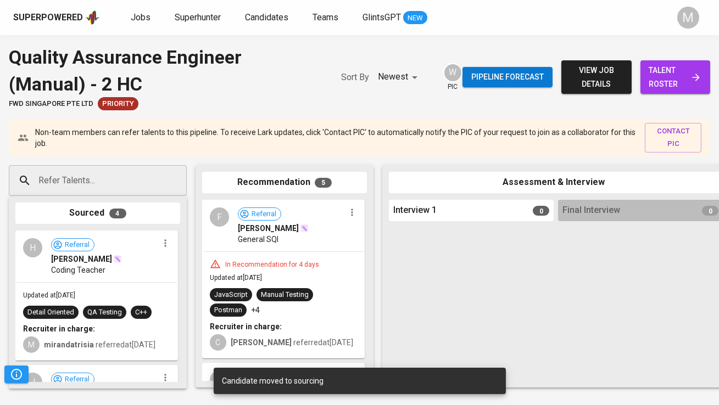
drag, startPoint x: 97, startPoint y: 291, endPoint x: 310, endPoint y: 276, distance: 213.6
click at [311, 275] on div "Refer Talents... Refer Talents... Sourced 4 H Referral [PERSON_NAME] Coding Tea…" at bounding box center [653, 276] width 1307 height 240
